Goal: Check status: Check status

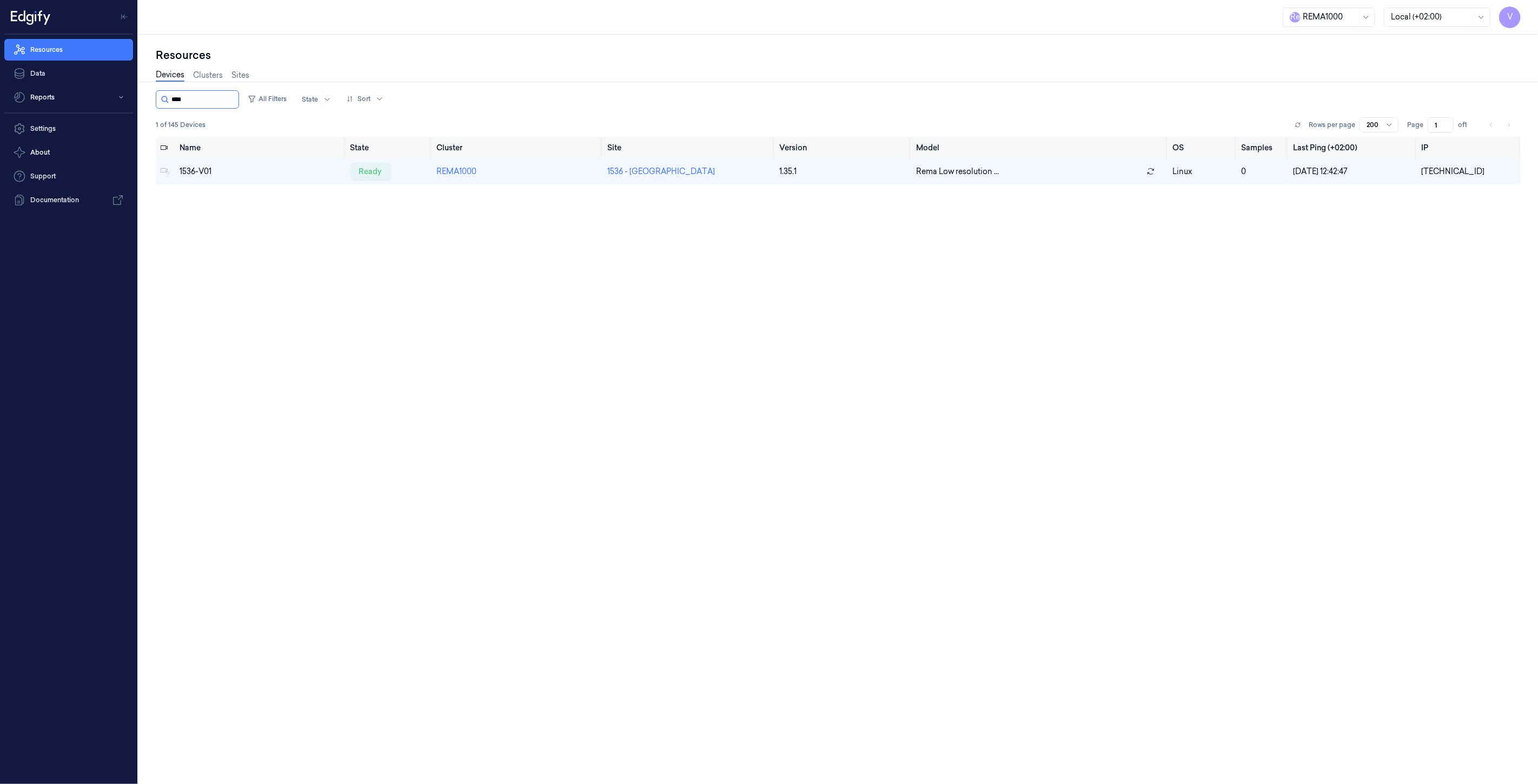
click at [209, 97] on input "string" at bounding box center [203, 99] width 65 height 17
drag, startPoint x: 129, startPoint y: 95, endPoint x: 93, endPoint y: 96, distance: 36.0
click at [93, 96] on div "V Resources Data Reports Settings About Support Documentation R e REMA1000 Loca…" at bounding box center [769, 392] width 1538 height 784
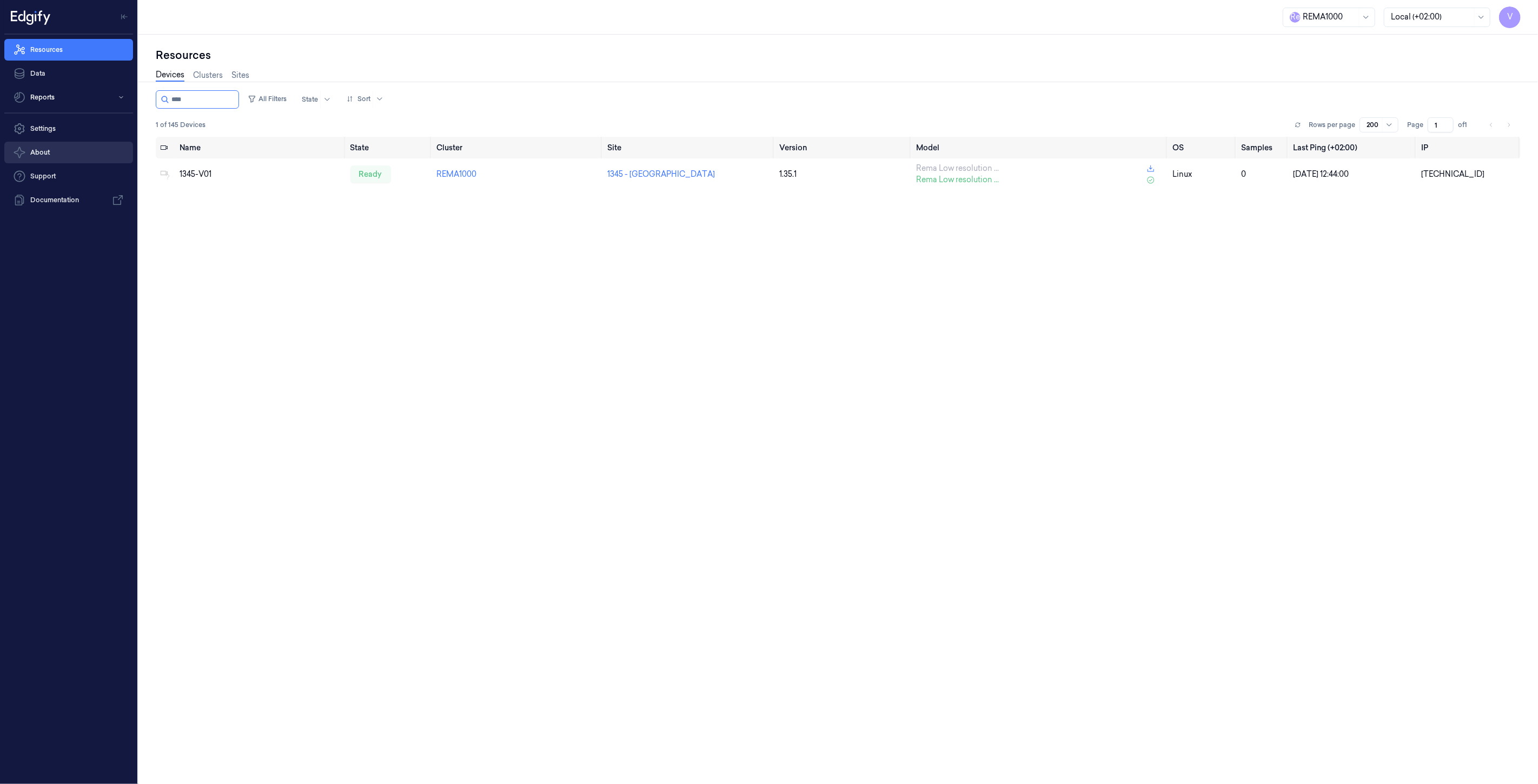
type input "****"
click at [370, 170] on div "ready" at bounding box center [370, 174] width 40 height 17
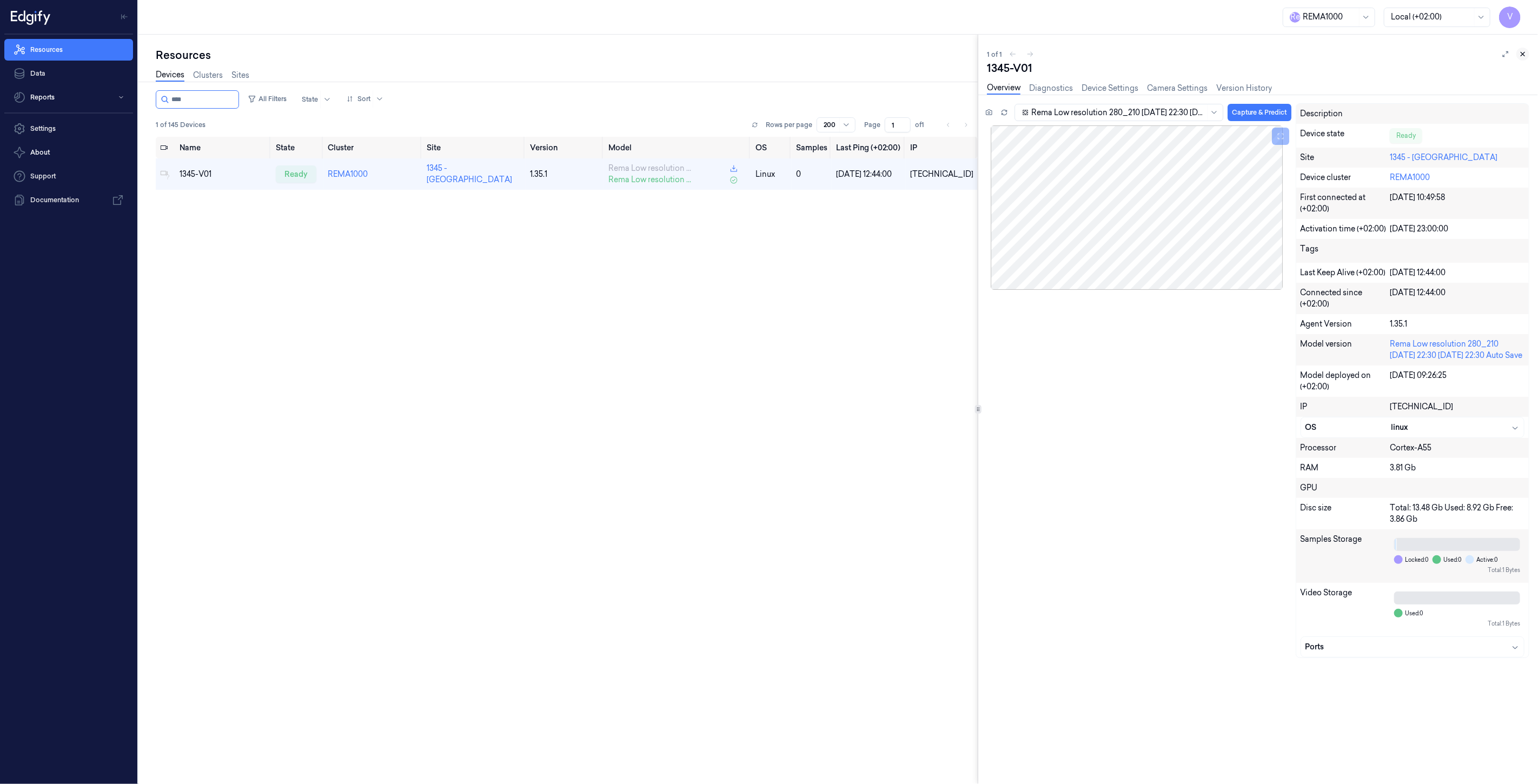
click at [1528, 55] on button at bounding box center [1523, 54] width 13 height 13
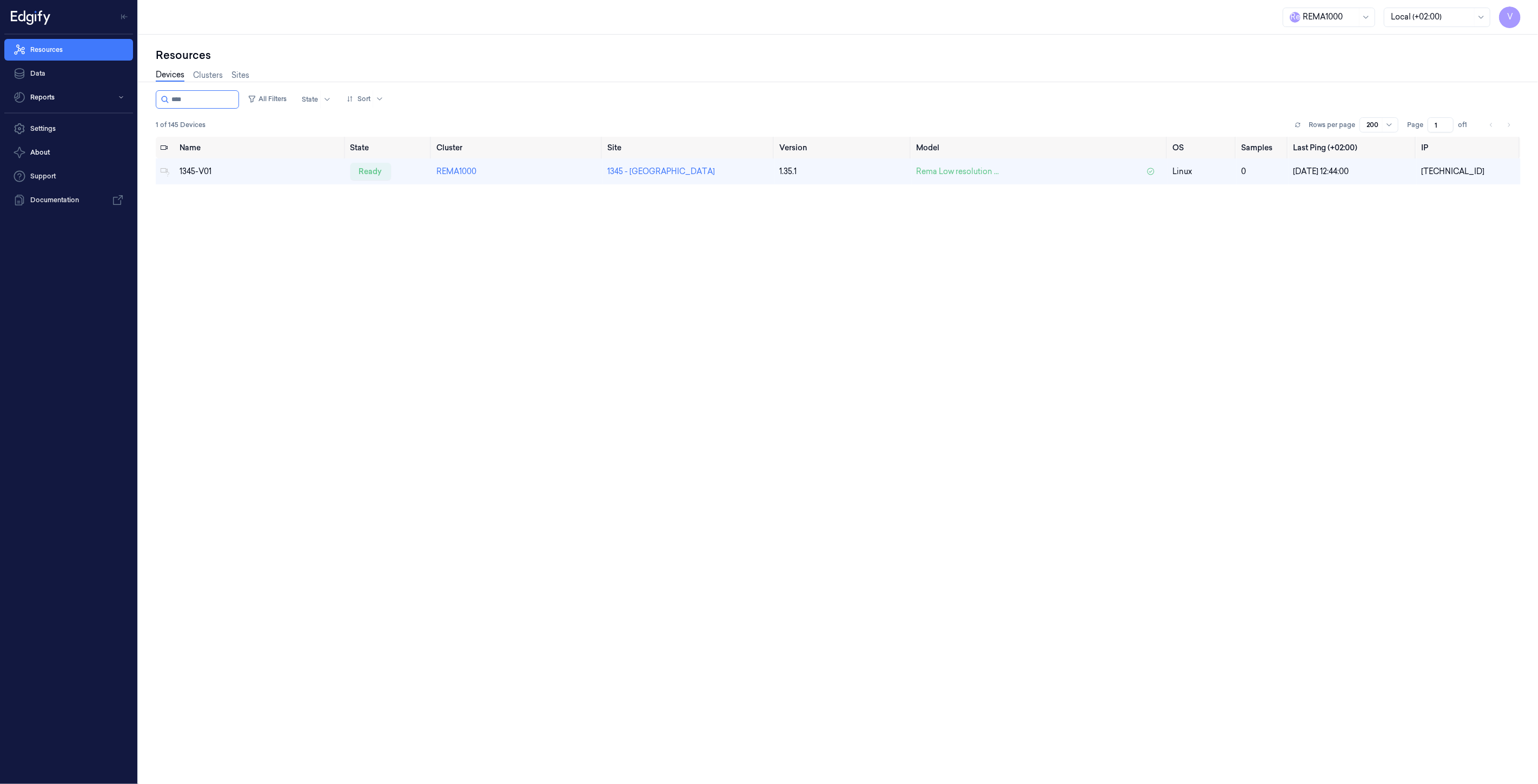
drag, startPoint x: 1113, startPoint y: 269, endPoint x: 1091, endPoint y: 266, distance: 22.2
click at [1113, 269] on div "Name State Cluster Site Version Model OS Samples Last Ping (+02:00) IP 1345-V01…" at bounding box center [838, 456] width 1365 height 639
